Goal: Check status

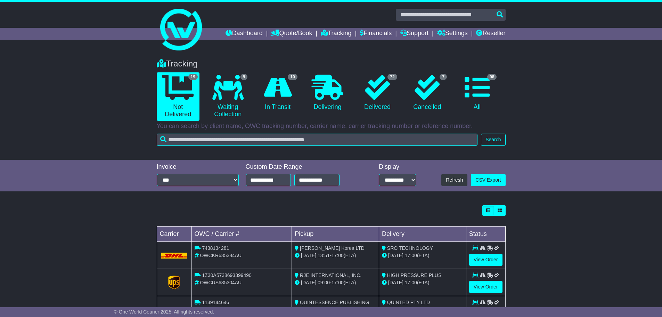
click at [417, 16] on input "text" at bounding box center [451, 15] width 110 height 12
type input "*****"
click at [453, 17] on input "text" at bounding box center [451, 15] width 110 height 12
paste input "*********"
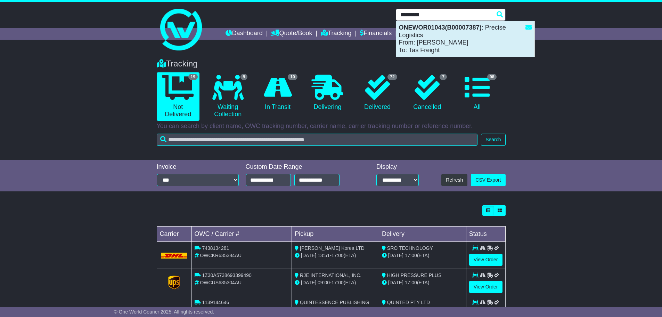
click at [456, 31] on strong "ONEWOR01043(B00007387)" at bounding box center [440, 27] width 83 height 7
type input "**********"
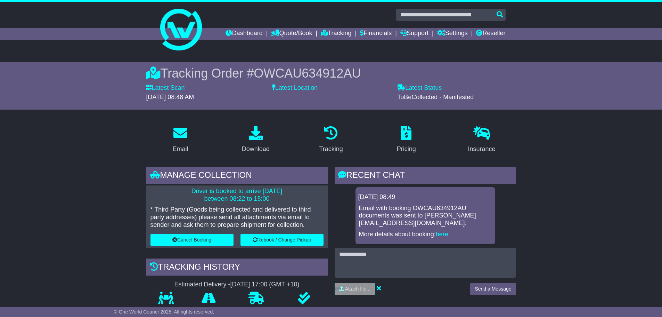
click at [282, 70] on span "OWCAU634912AU" at bounding box center [307, 73] width 107 height 14
drag, startPoint x: 282, startPoint y: 70, endPoint x: 212, endPoint y: 70, distance: 70.2
click at [282, 70] on span "OWCAU634912AU" at bounding box center [307, 73] width 107 height 14
copy span "OWCAU634912AU"
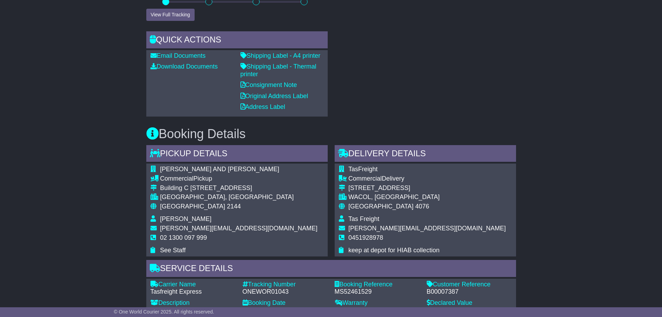
scroll to position [382, 0]
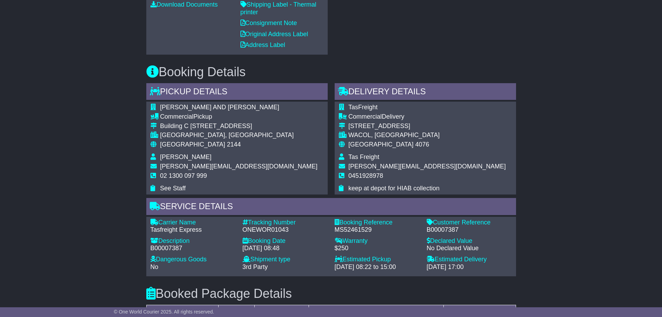
click at [445, 231] on div "B00007387" at bounding box center [469, 230] width 85 height 8
copy div "B00007387"
click at [599, 96] on div "Email Download Tracking Pricing Insurance" at bounding box center [331, 147] width 662 height 818
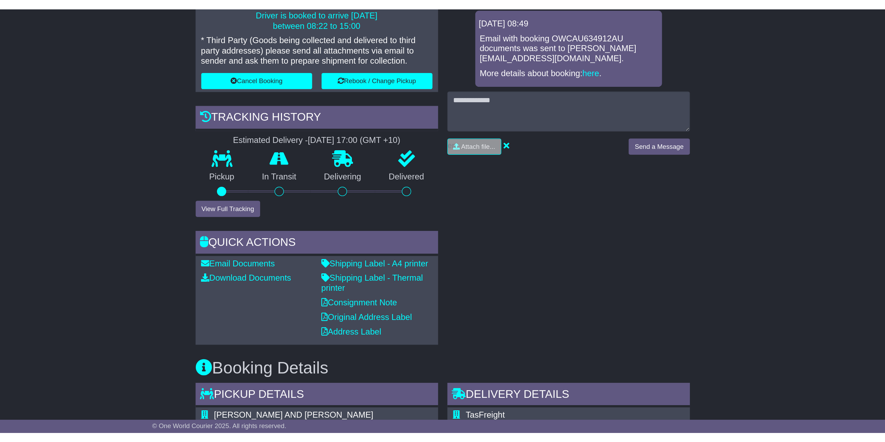
scroll to position [115, 0]
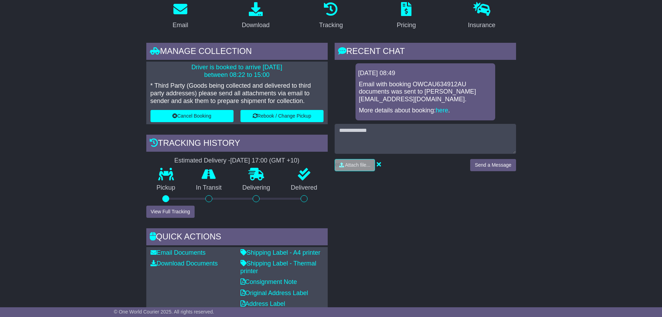
scroll to position [278, 0]
